Goal: Information Seeking & Learning: Learn about a topic

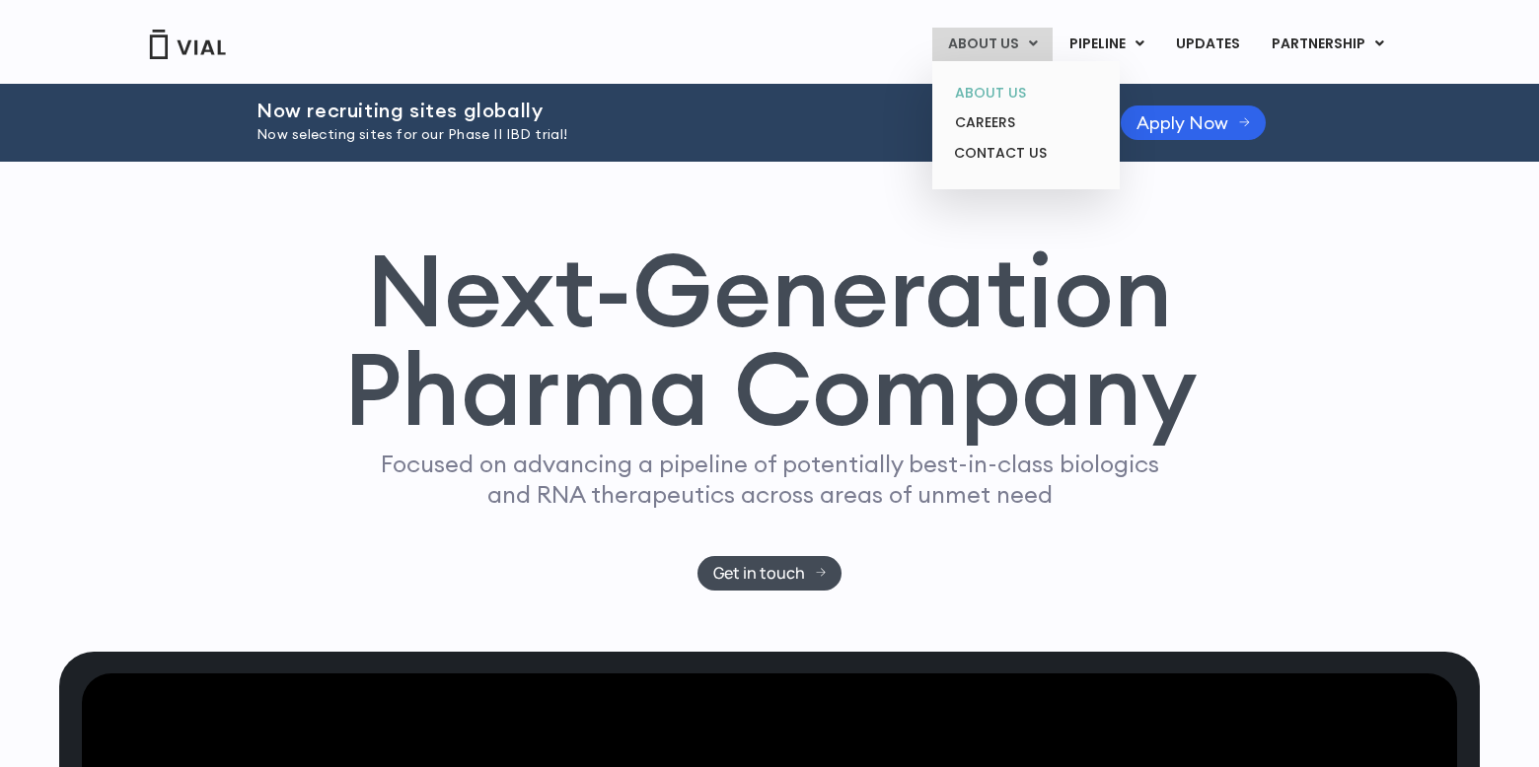
click at [1011, 95] on link "ABOUT US" at bounding box center [1025, 93] width 173 height 31
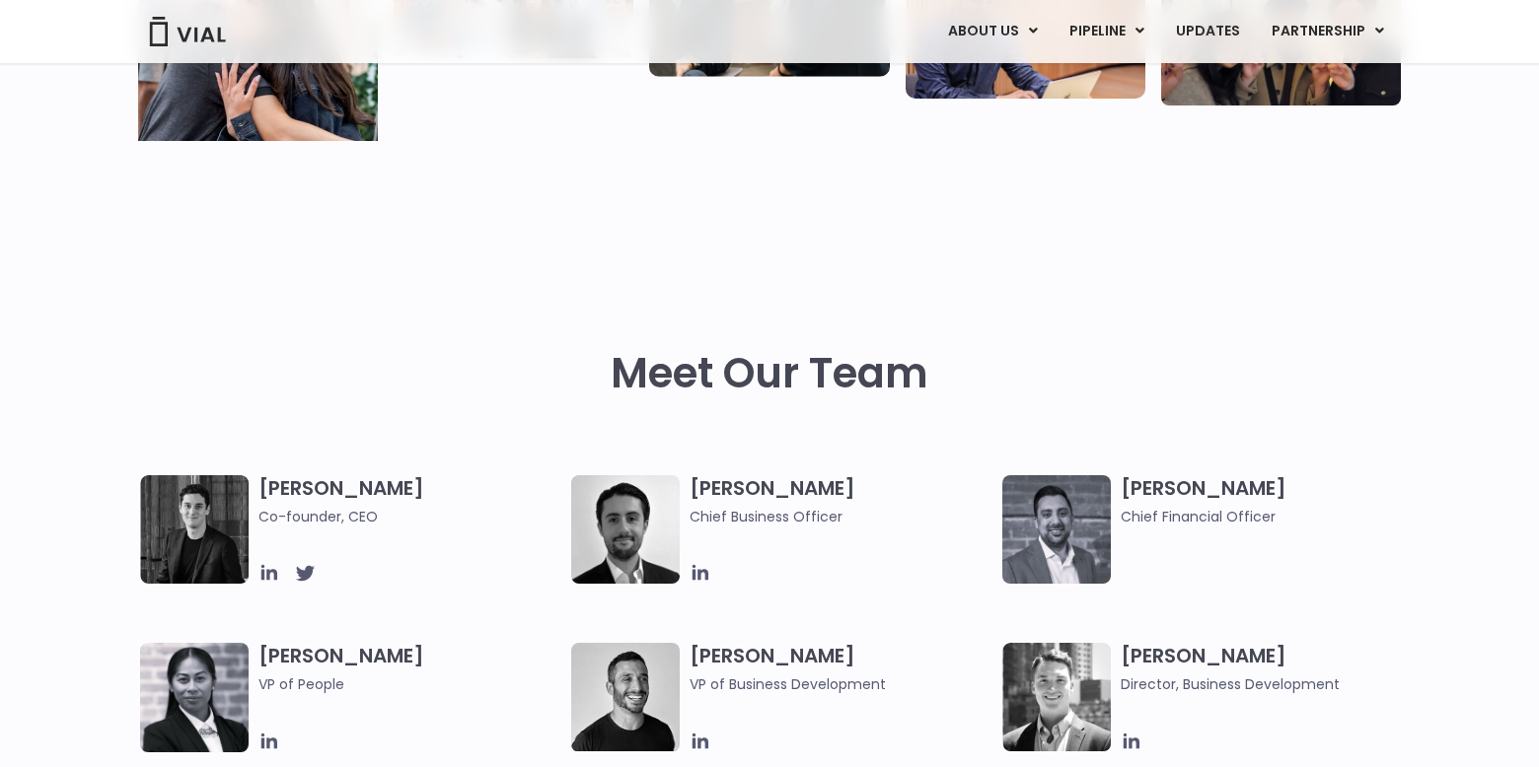
scroll to position [705, 0]
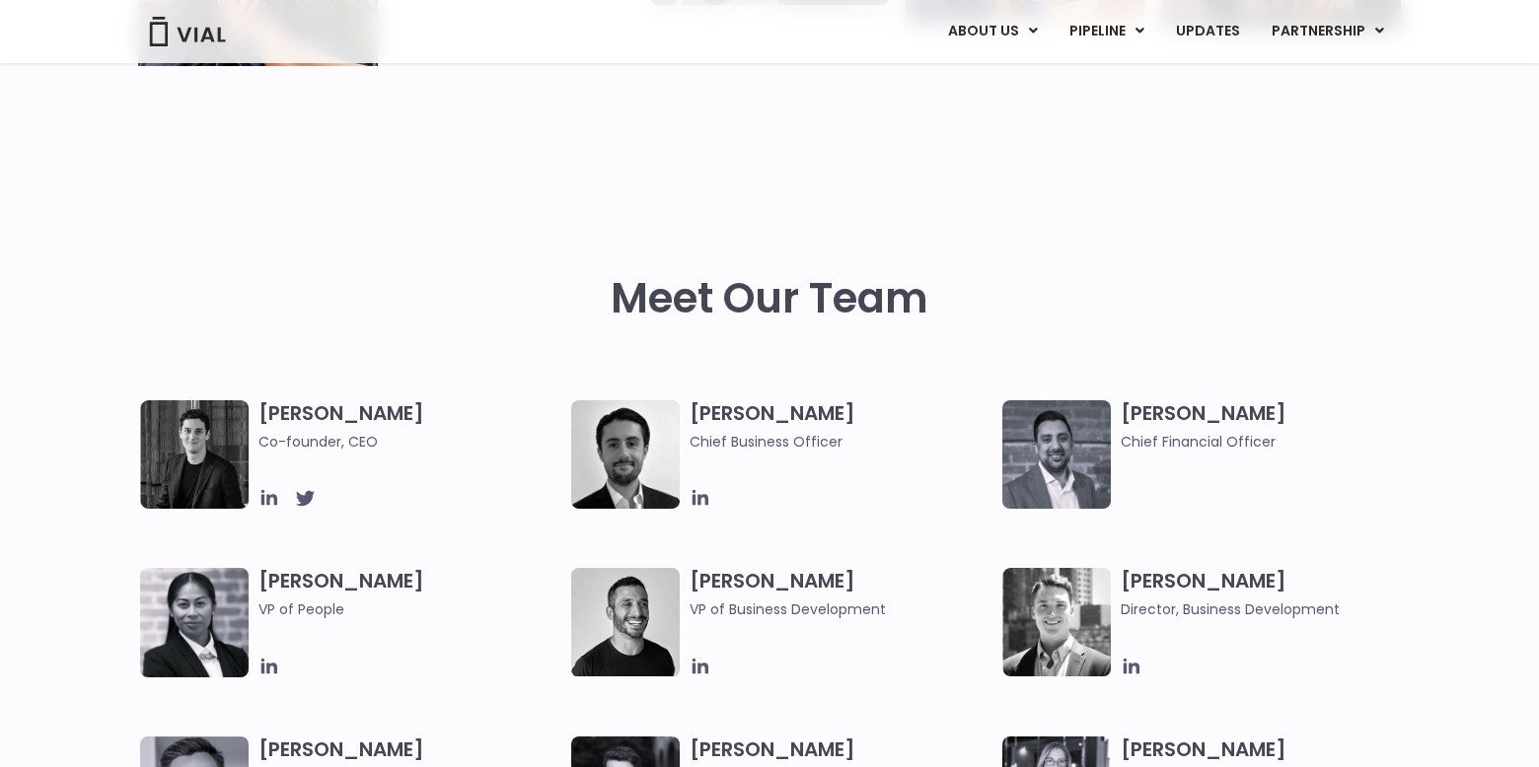
scroll to position [761, 0]
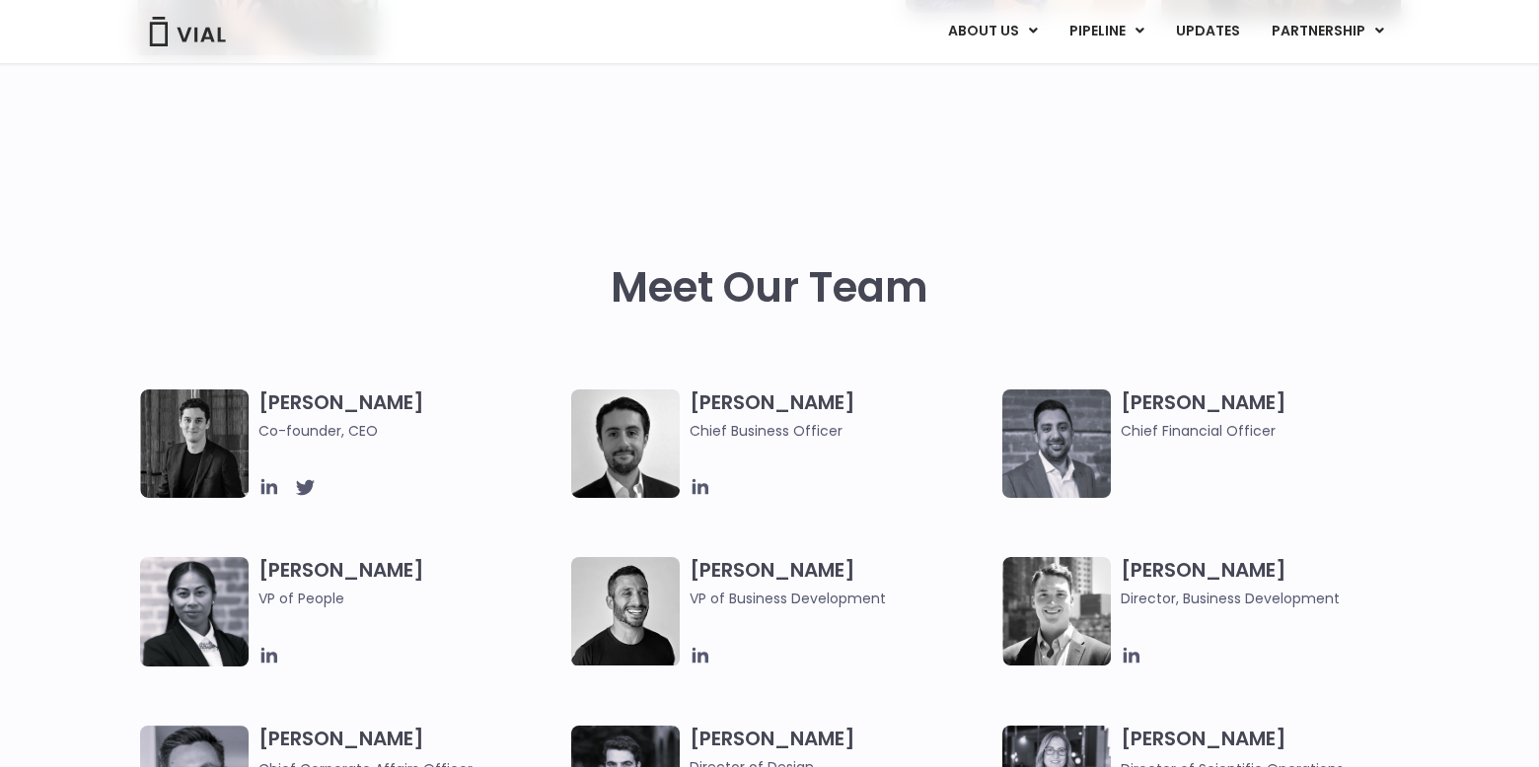
click at [205, 447] on img at bounding box center [194, 444] width 109 height 109
click at [269, 487] on icon at bounding box center [269, 487] width 16 height 16
